Goal: Task Accomplishment & Management: Manage account settings

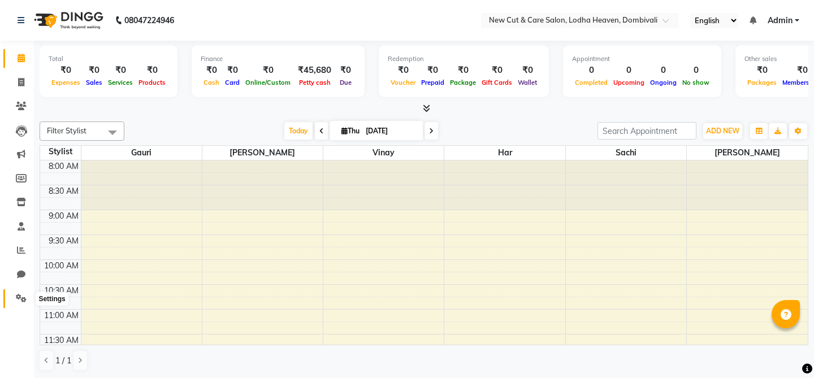
click at [18, 292] on span at bounding box center [21, 298] width 20 height 13
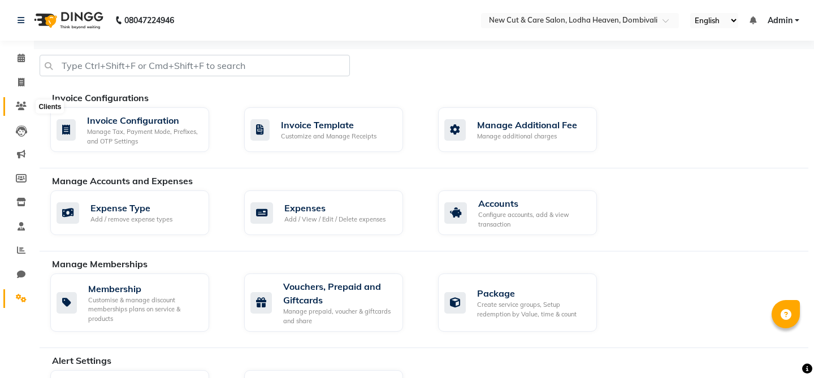
click at [21, 111] on span at bounding box center [21, 106] width 20 height 13
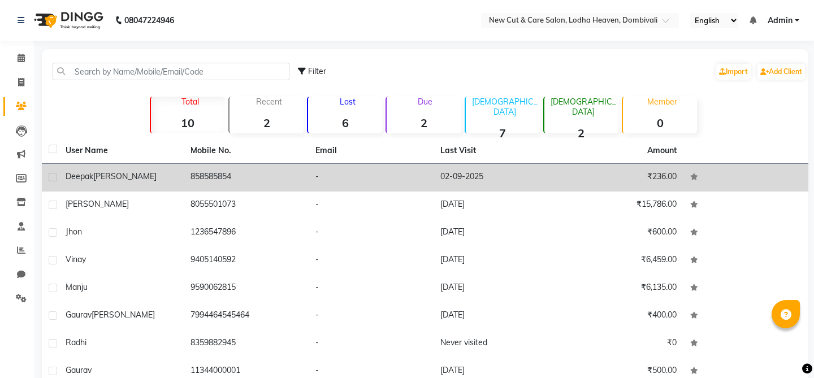
click at [110, 181] on span "[PERSON_NAME]" at bounding box center [124, 176] width 63 height 10
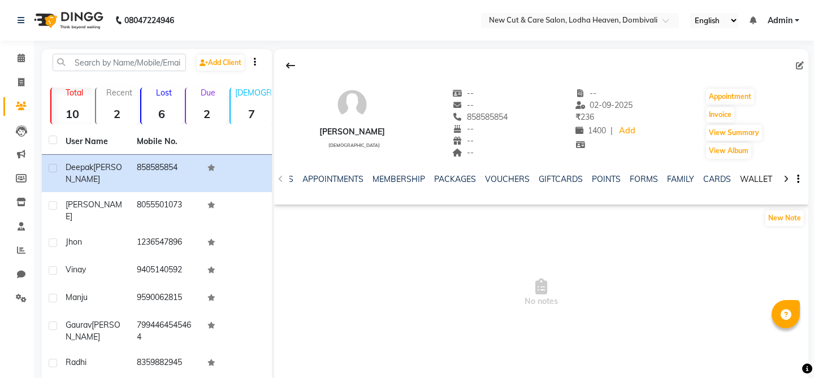
click at [740, 182] on link "WALLET" at bounding box center [756, 179] width 32 height 10
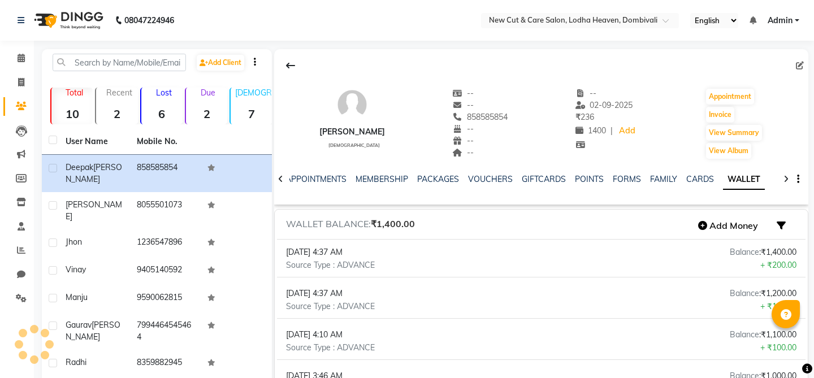
scroll to position [0, 107]
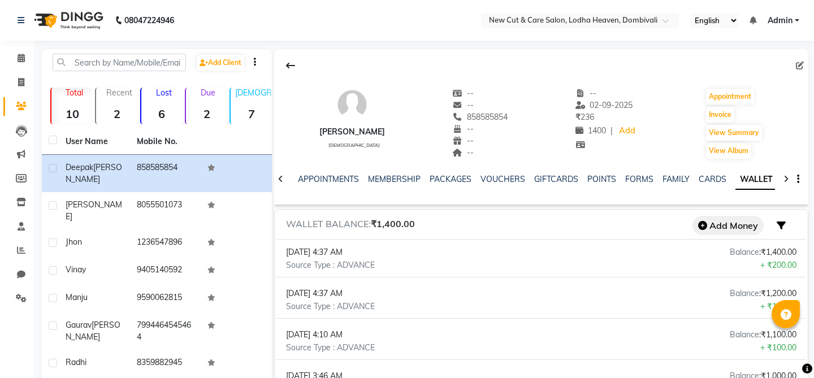
click at [727, 228] on button "Add Money" at bounding box center [727, 225] width 71 height 19
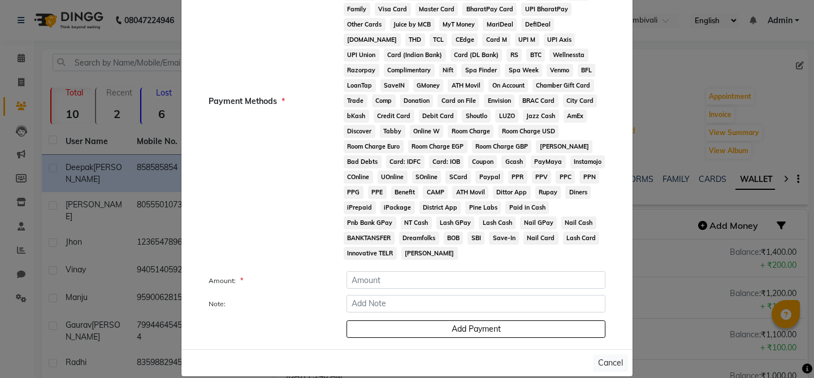
scroll to position [0, 0]
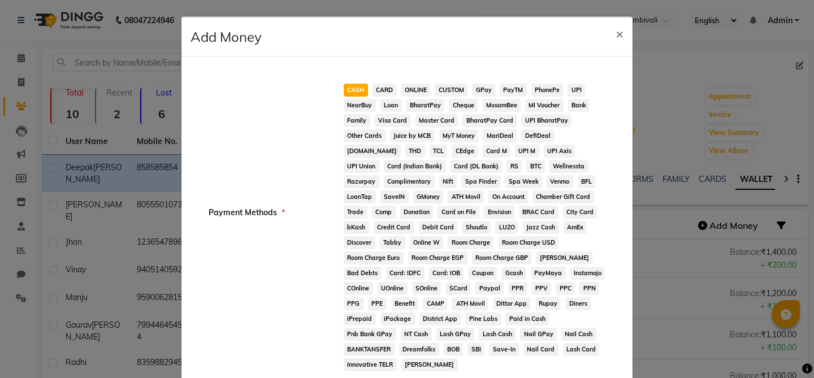
click at [381, 89] on span "CARD" at bounding box center [384, 90] width 24 height 13
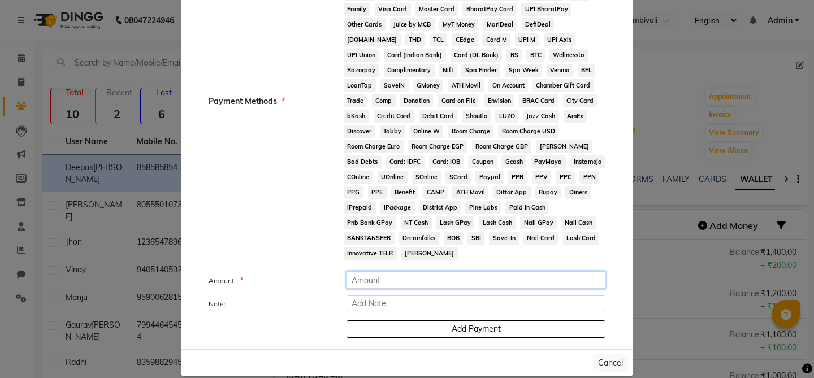
click at [418, 272] on input "number" at bounding box center [475, 280] width 259 height 18
